Goal: Task Accomplishment & Management: Use online tool/utility

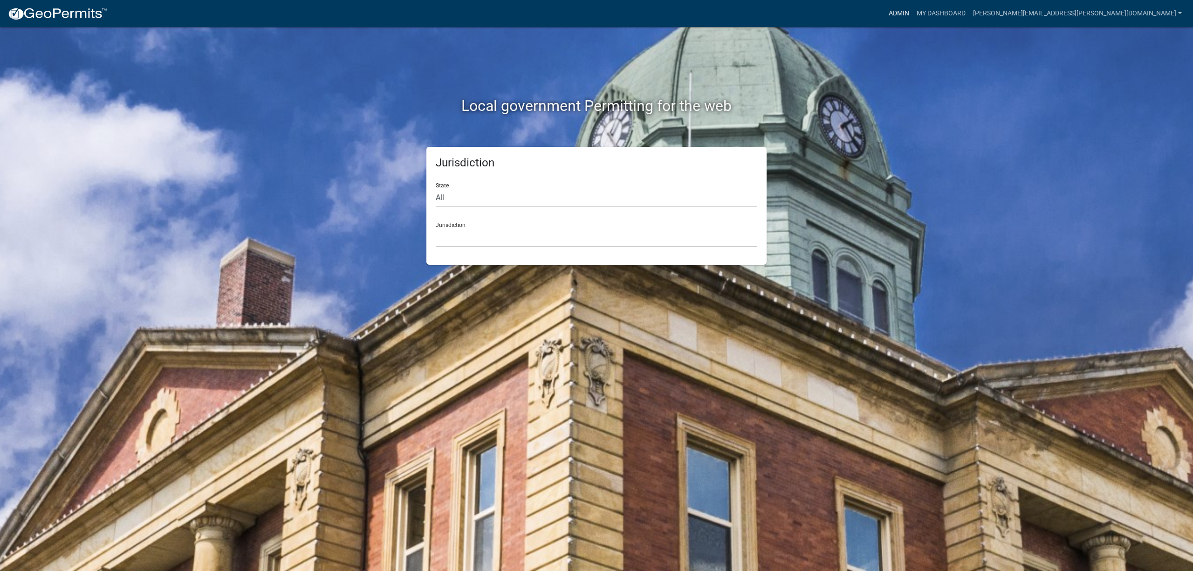
click at [913, 15] on link "Admin" at bounding box center [899, 14] width 28 height 18
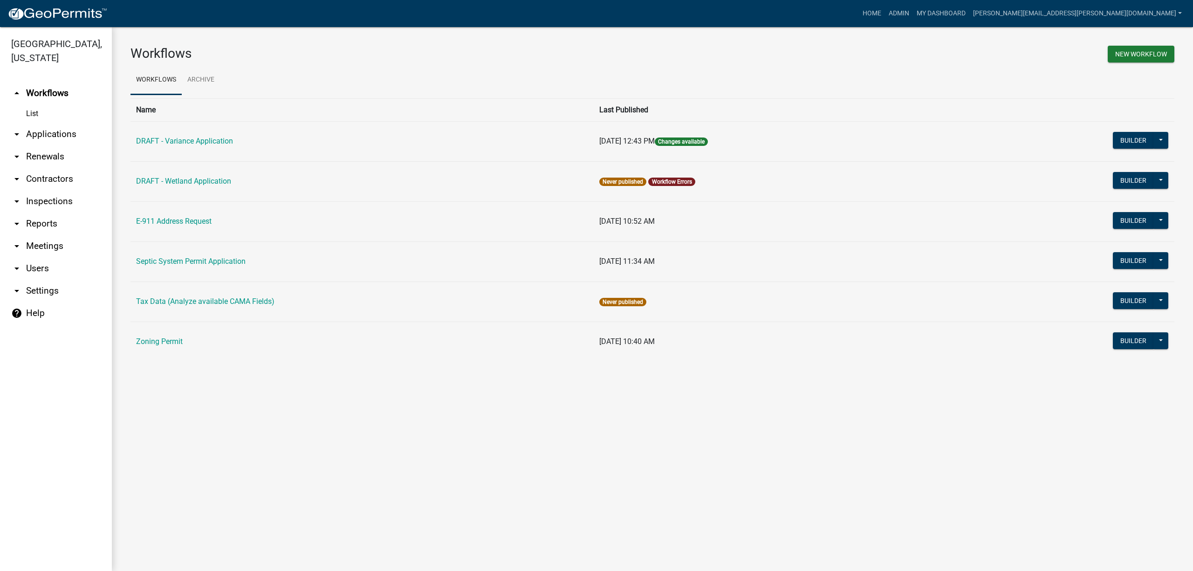
click at [42, 129] on link "arrow_drop_down Applications" at bounding box center [56, 134] width 112 height 22
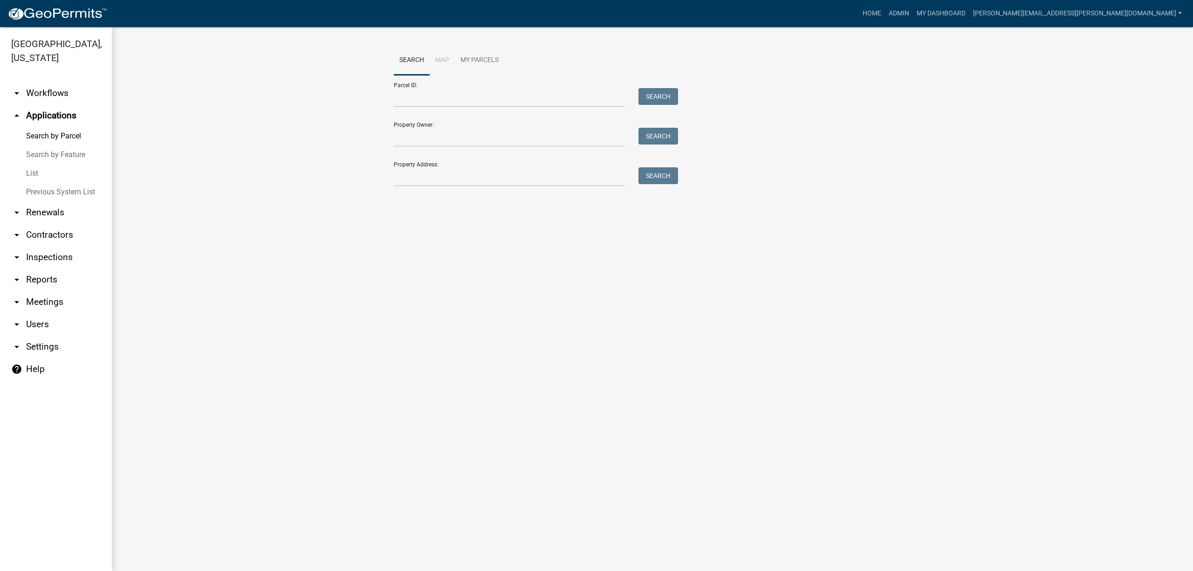
click at [69, 132] on link "Search by Parcel" at bounding box center [56, 136] width 112 height 19
click at [448, 101] on input "Parcel ID:" at bounding box center [509, 97] width 231 height 19
paste input "[PHONE_NUMBER]"
type input "[PHONE_NUMBER]"
click at [646, 99] on button "Search" at bounding box center [659, 96] width 40 height 17
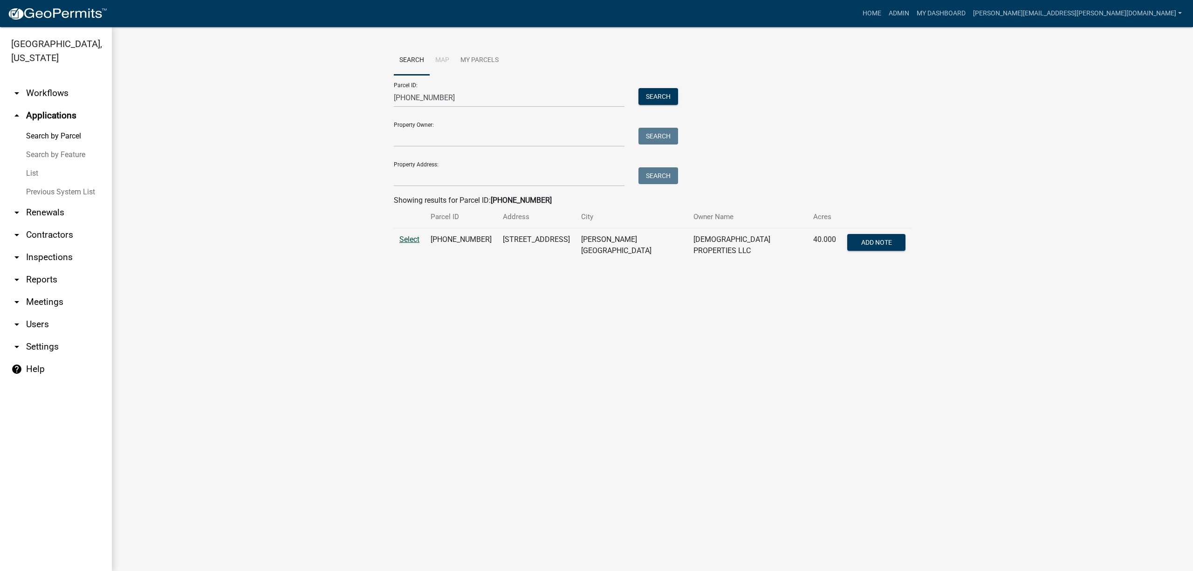
click at [413, 238] on span "Select" at bounding box center [409, 239] width 20 height 9
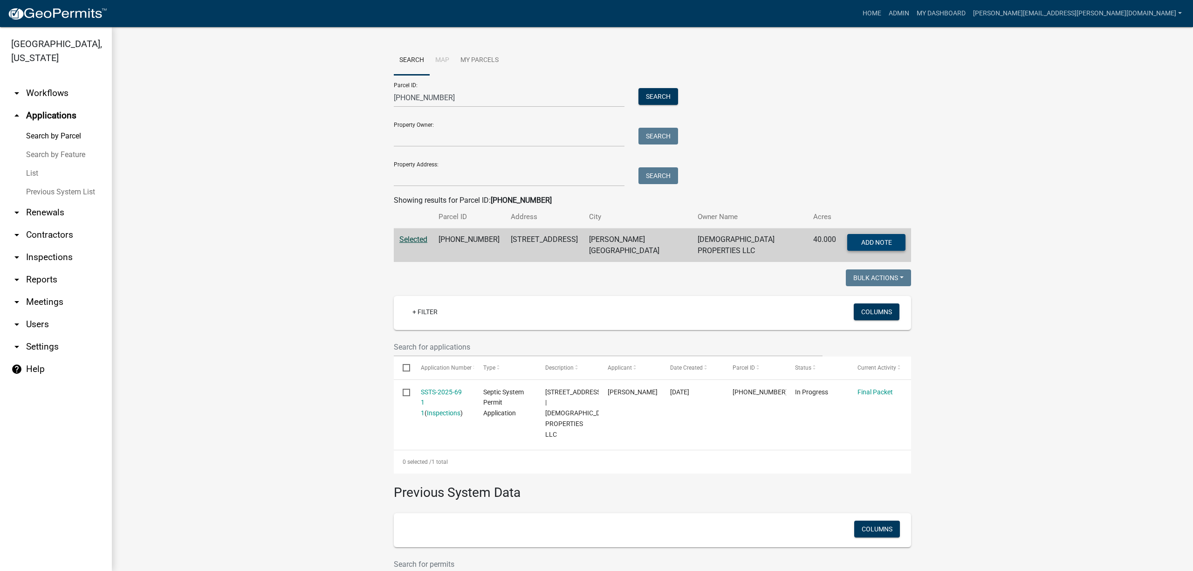
click at [881, 244] on span "Add Note" at bounding box center [876, 242] width 31 height 7
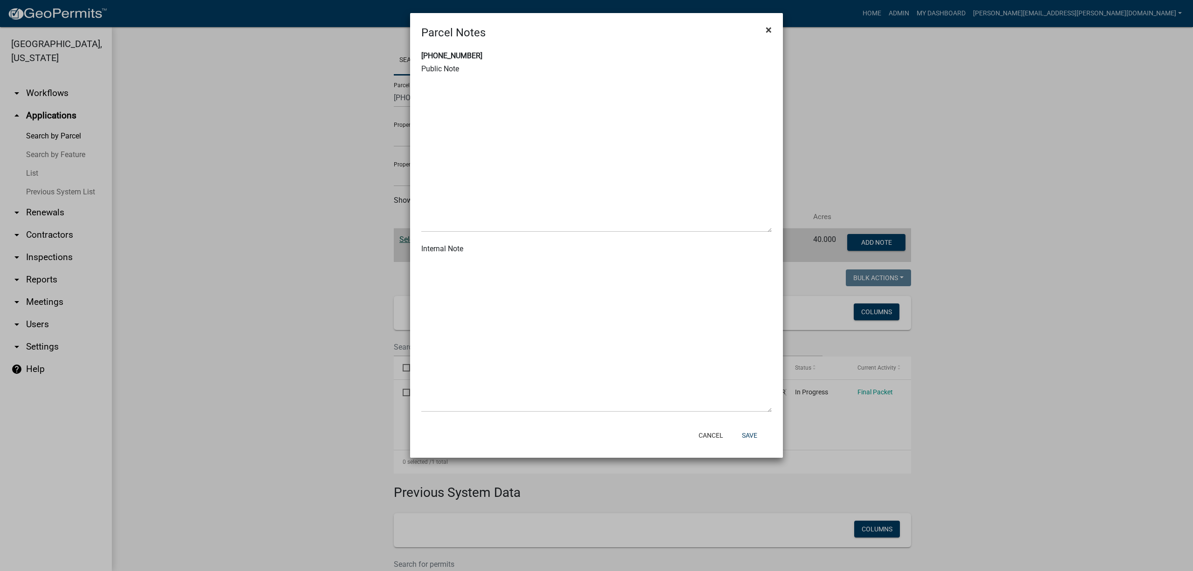
click at [770, 25] on span "×" at bounding box center [769, 29] width 6 height 13
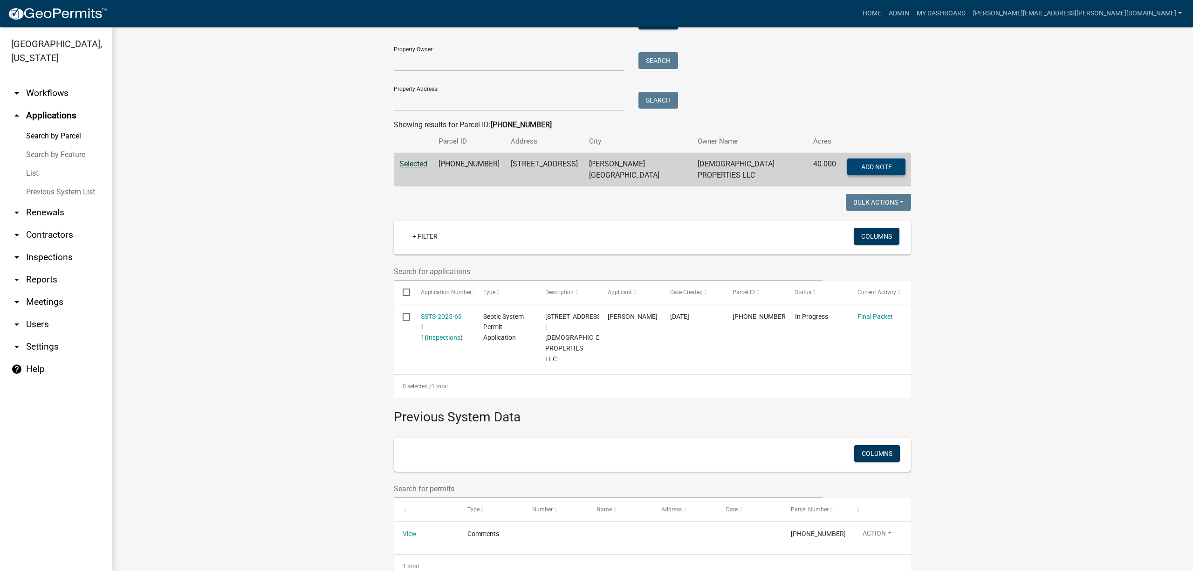
scroll to position [87, 0]
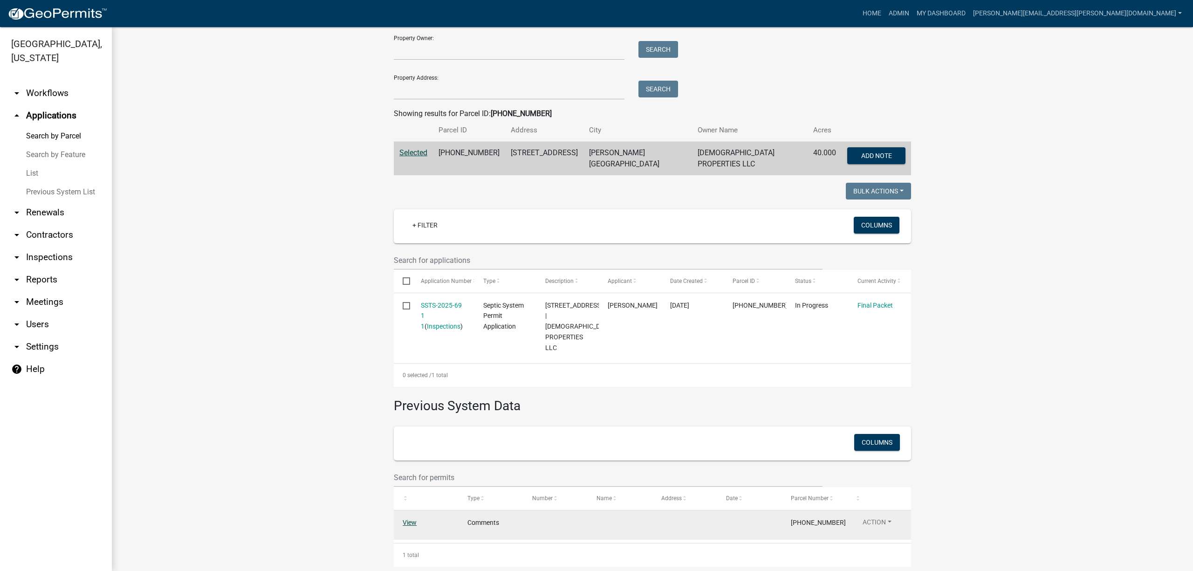
click at [407, 519] on link "View" at bounding box center [410, 522] width 14 height 7
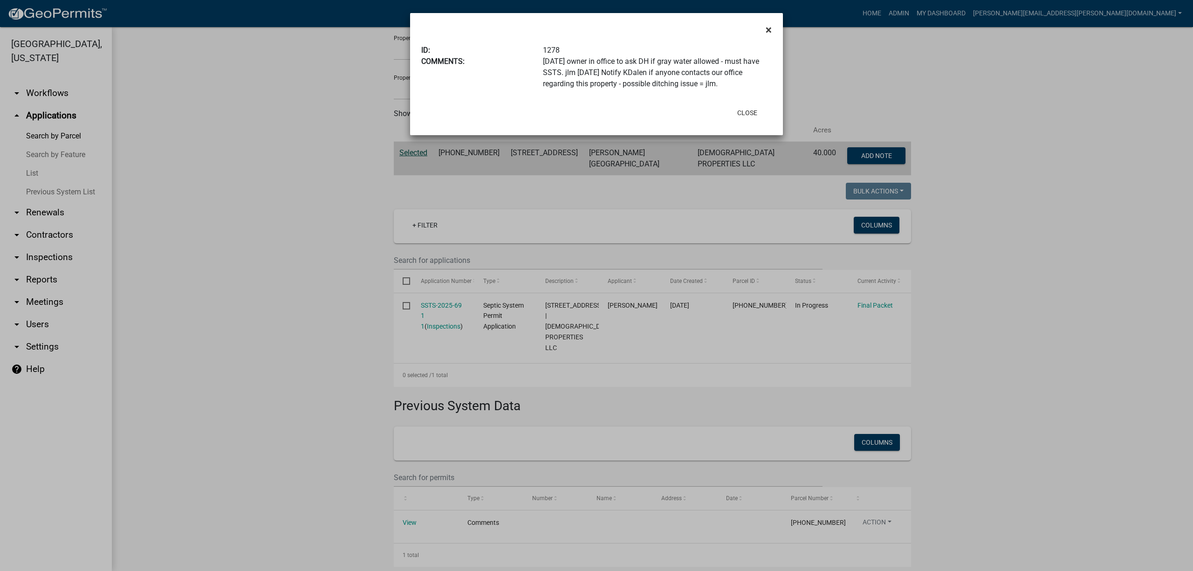
click at [767, 22] on button "×" at bounding box center [768, 30] width 21 height 26
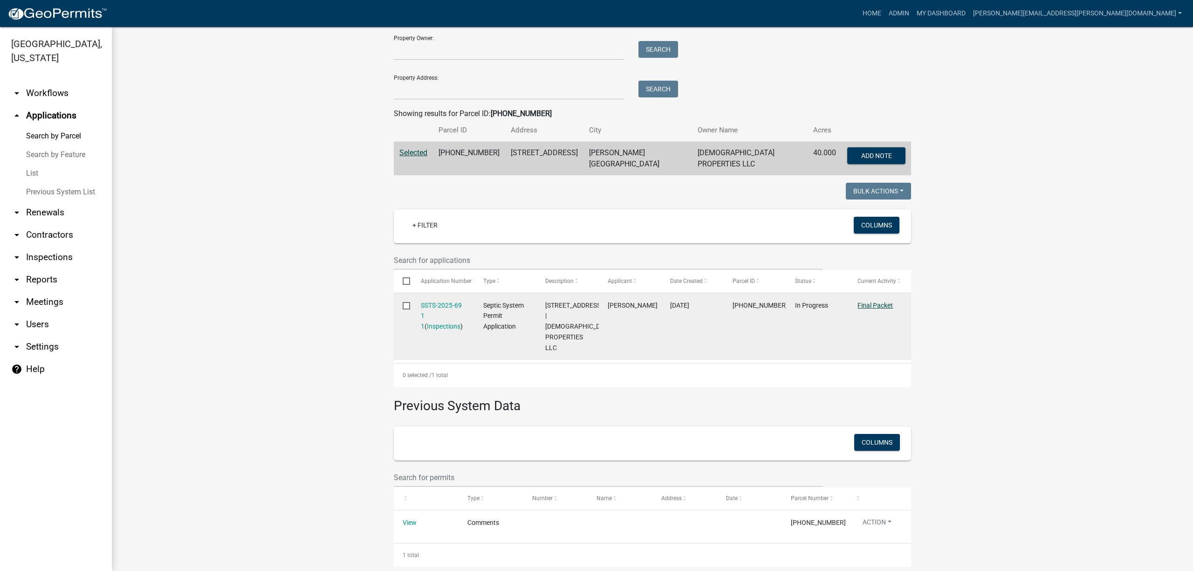
click at [872, 302] on link "Final Packet" at bounding box center [875, 305] width 35 height 7
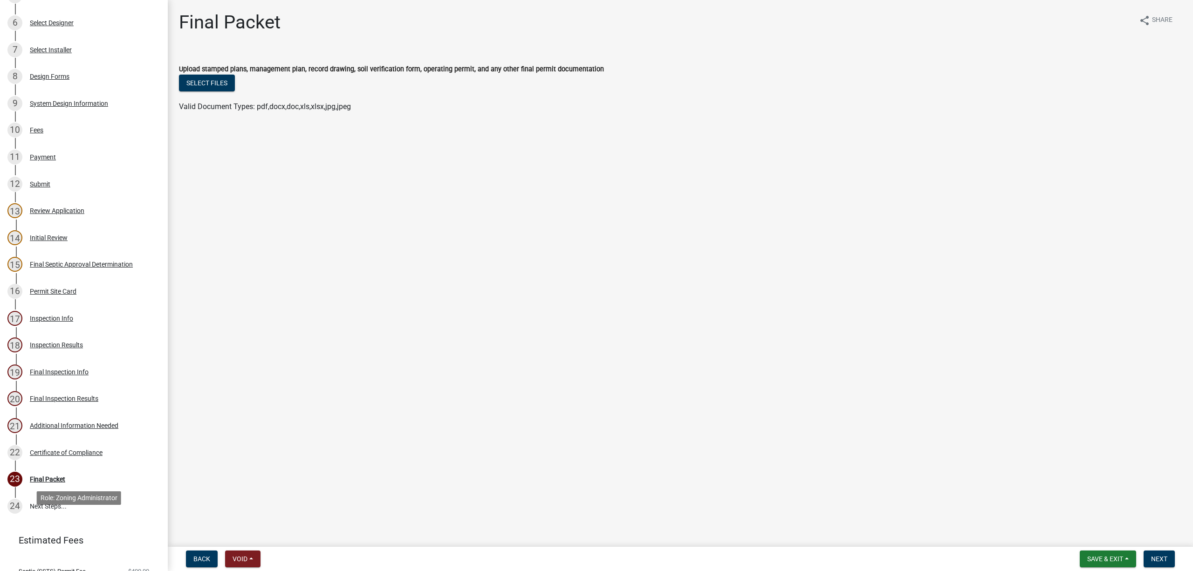
scroll to position [319, 0]
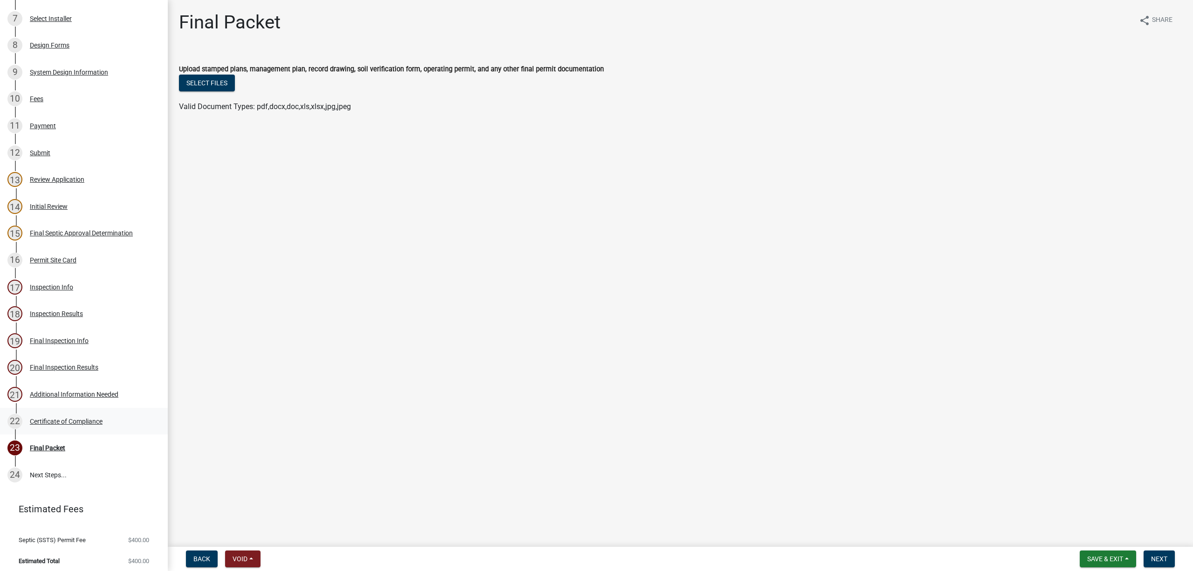
click at [74, 418] on div "Certificate of Compliance" at bounding box center [66, 421] width 73 height 7
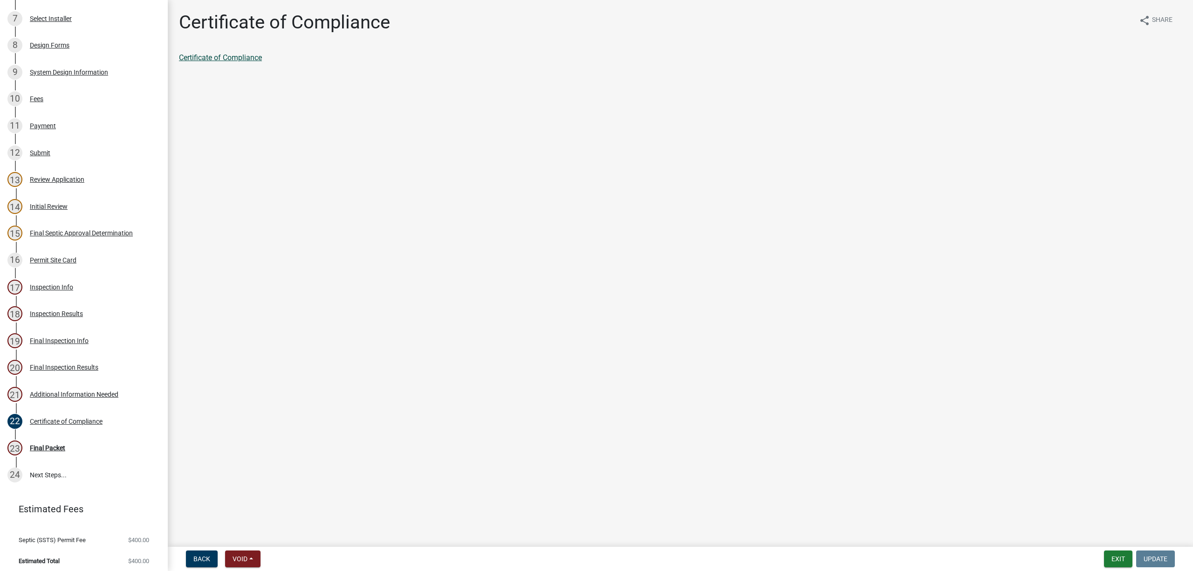
click at [235, 54] on link "Certificate of Compliance" at bounding box center [220, 57] width 83 height 9
